Goal: Navigation & Orientation: Find specific page/section

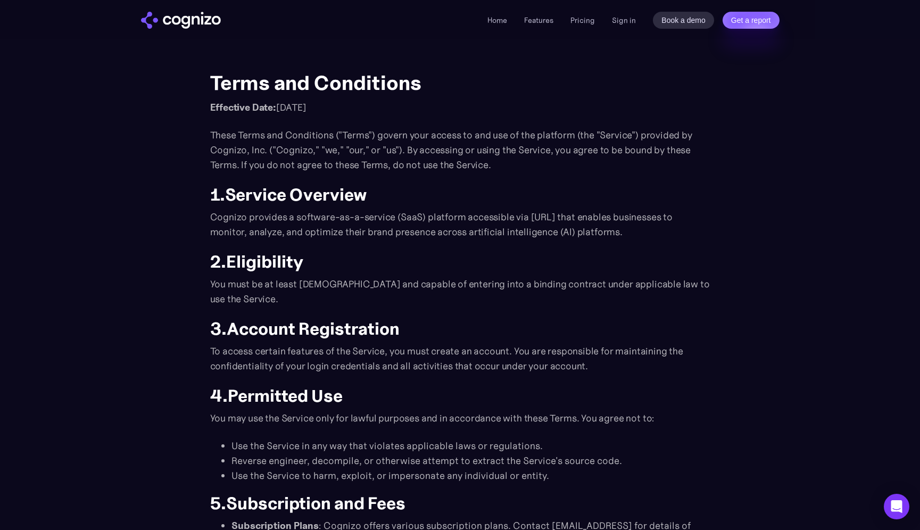
click at [463, 265] on h2 "2. Eligibility" at bounding box center [460, 261] width 500 height 19
click at [360, 147] on p "These Terms and Conditions ("Terms") govern your access to and use of the platf…" at bounding box center [460, 150] width 500 height 45
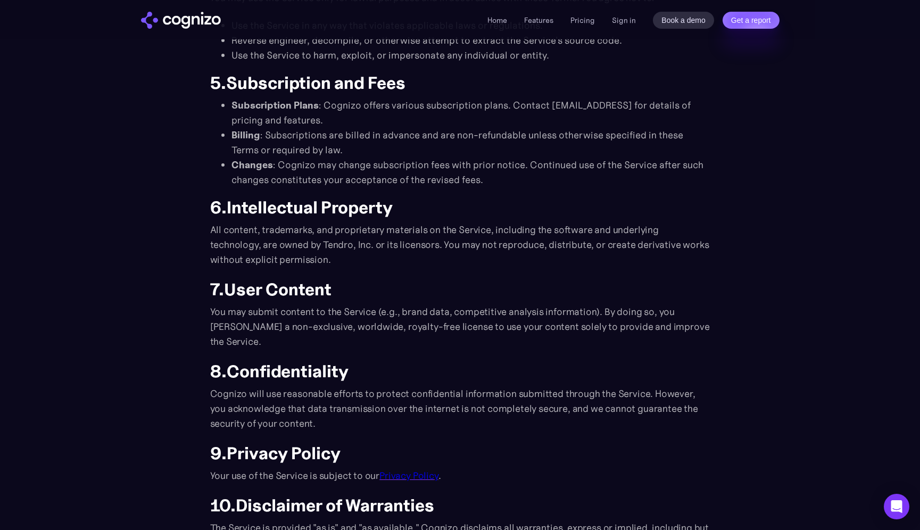
scroll to position [428, 0]
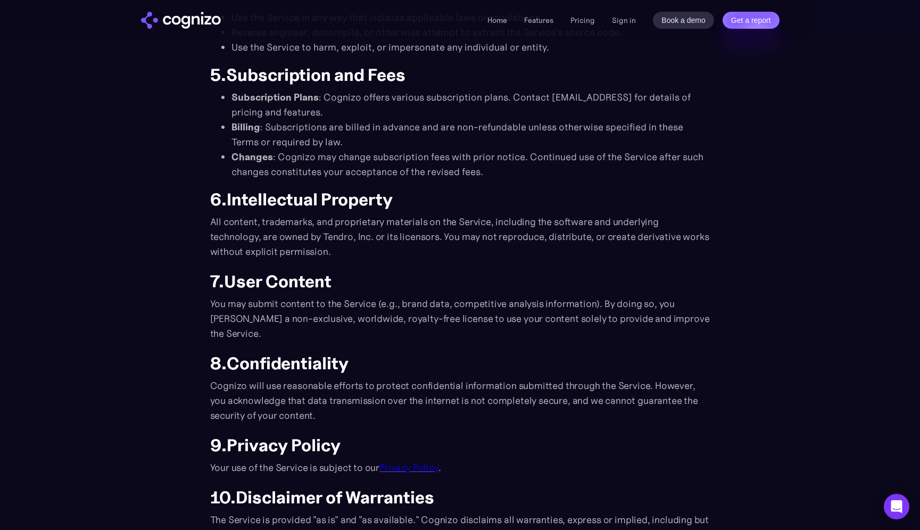
click at [311, 275] on strong "User Content" at bounding box center [277, 281] width 107 height 21
click at [310, 256] on p "All content, trademarks, and proprietary materials on the Service, including th…" at bounding box center [460, 236] width 500 height 45
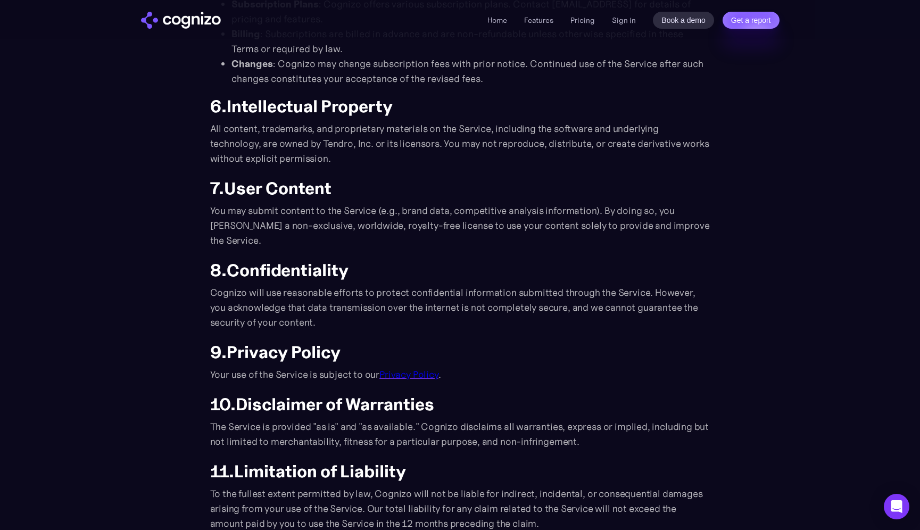
scroll to position [524, 0]
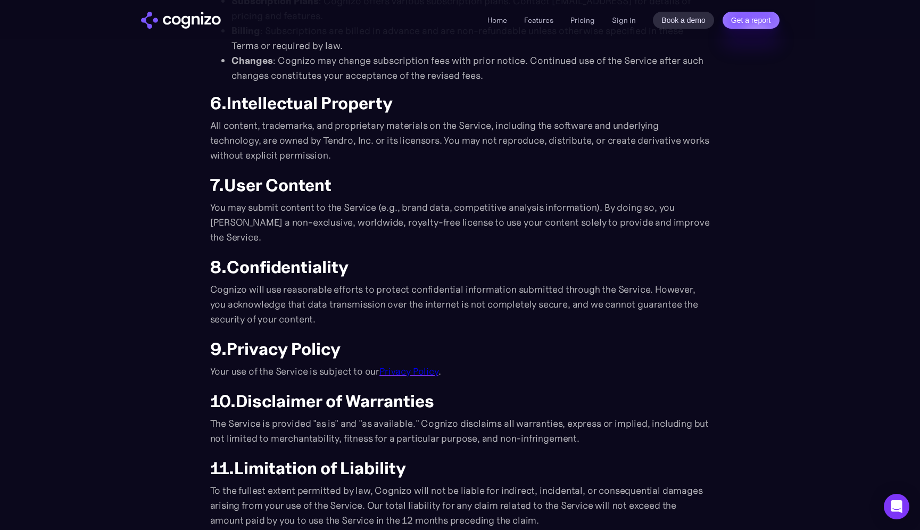
click at [263, 233] on p "You may submit content to the Service (e.g., brand data, competitive analysis i…" at bounding box center [460, 222] width 500 height 45
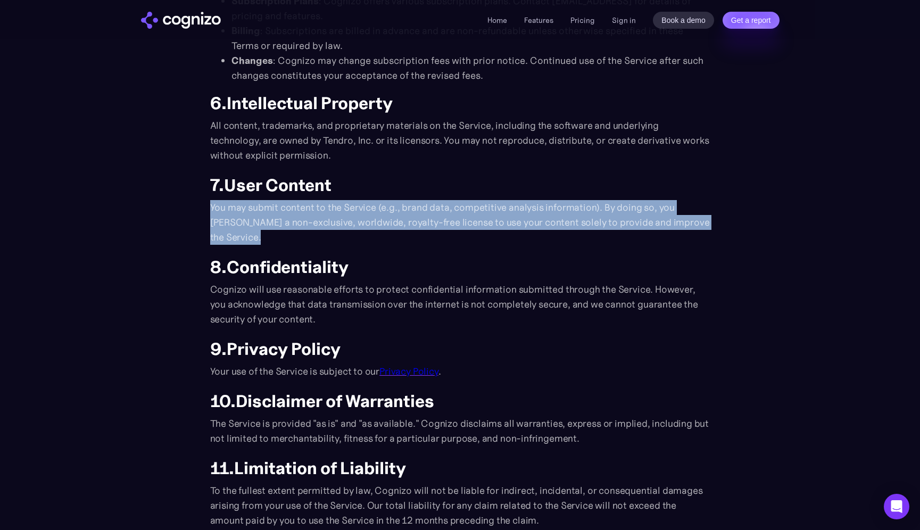
drag, startPoint x: 253, startPoint y: 234, endPoint x: 210, endPoint y: 212, distance: 48.5
click at [210, 212] on p "You may submit content to the Service (e.g., brand data, competitive analysis i…" at bounding box center [460, 222] width 500 height 45
copy p "You may submit content to the Service (e.g., brand data, competitive analysis i…"
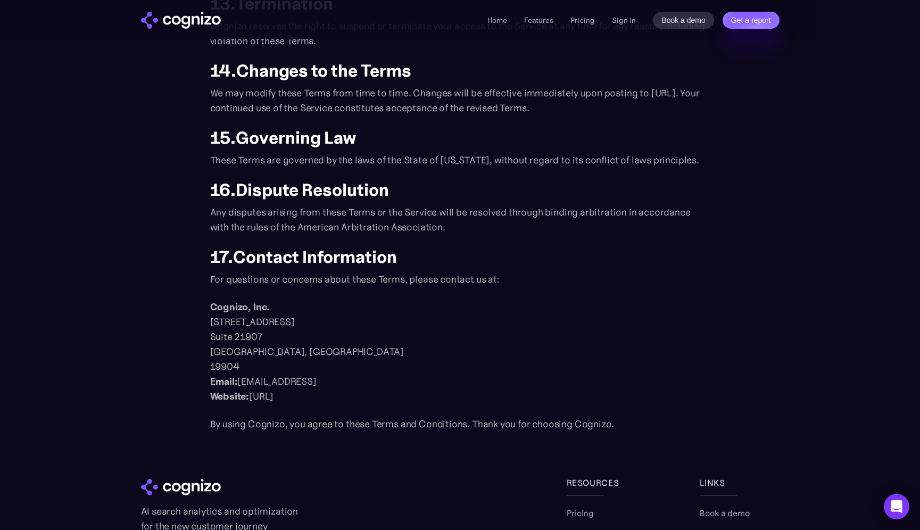
scroll to position [1143, 0]
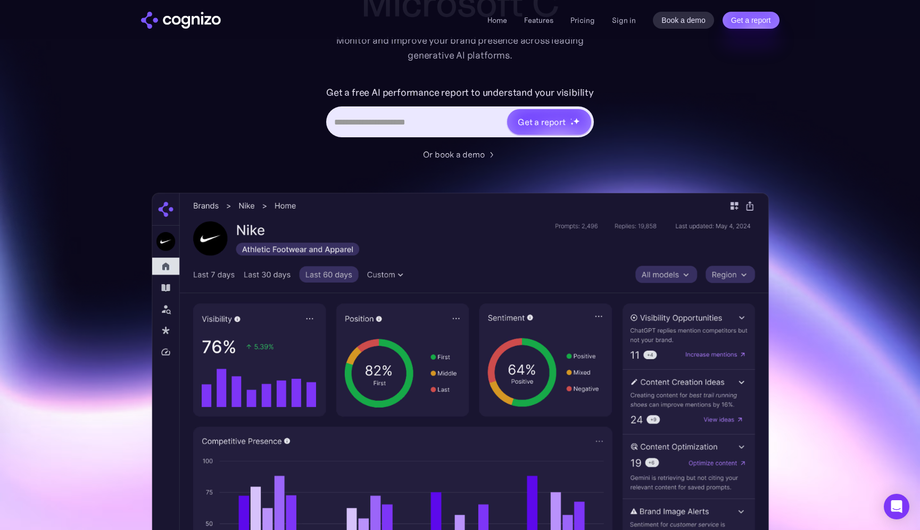
click at [488, 20] on div "Home Features Pricing Book a demo Get a report Sign in Book a demo Get a report" at bounding box center [460, 20] width 638 height 17
click at [503, 21] on link "Home" at bounding box center [497, 20] width 20 height 10
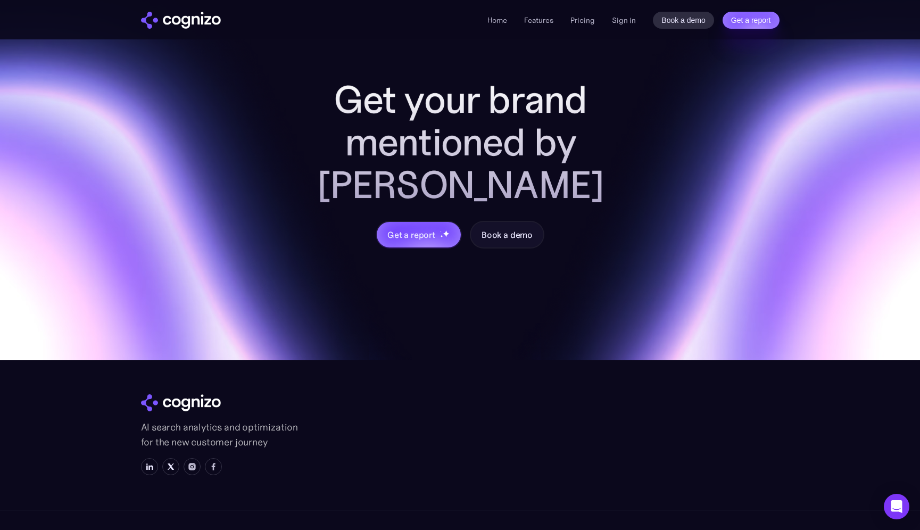
scroll to position [4394, 0]
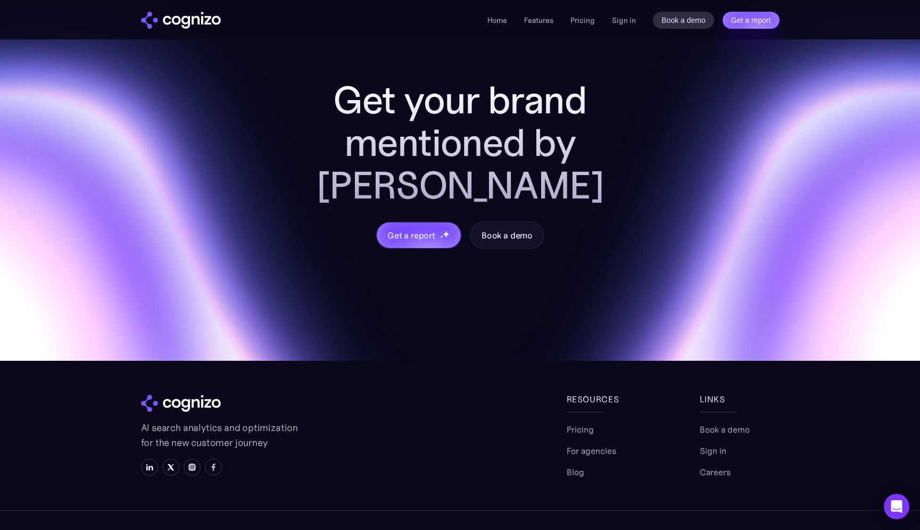
click at [591, 392] on div "Resources" at bounding box center [606, 398] width 80 height 13
click at [592, 444] on link "For agencies" at bounding box center [590, 450] width 49 height 13
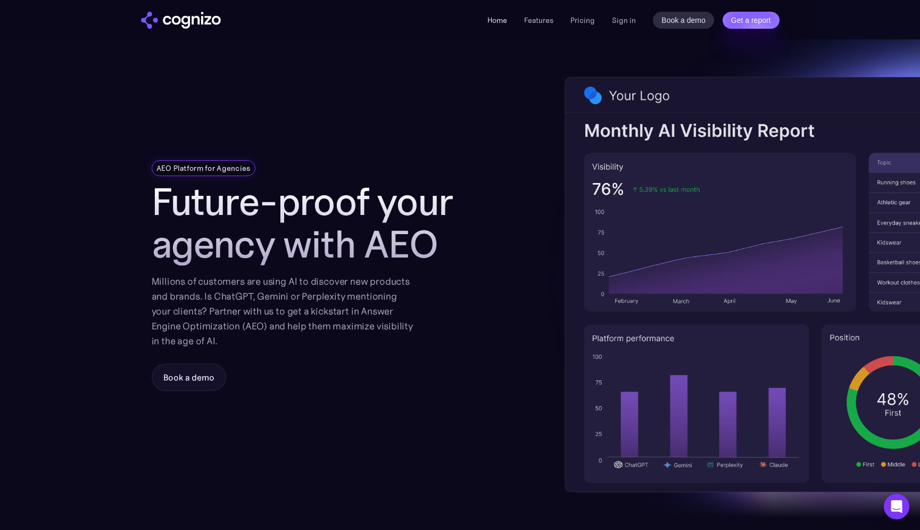
click at [492, 18] on link "Home" at bounding box center [497, 20] width 20 height 10
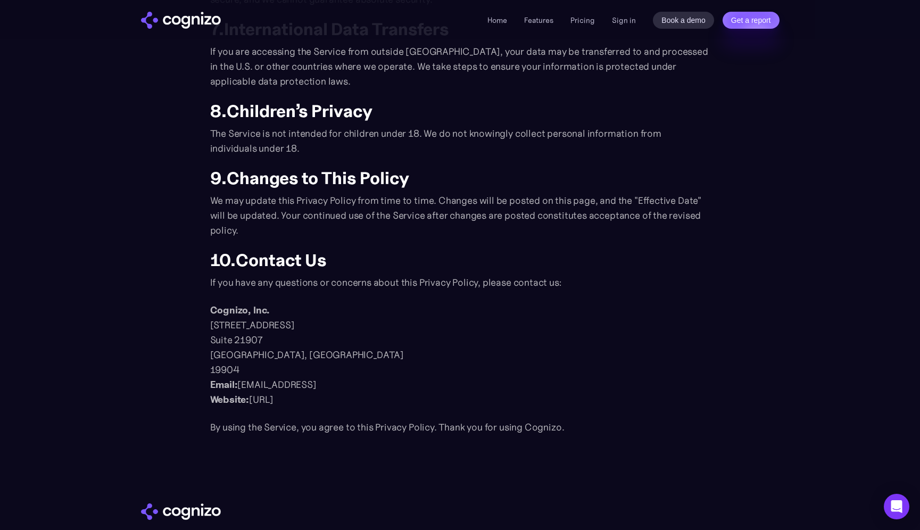
scroll to position [1197, 0]
